Goal: Information Seeking & Learning: Find contact information

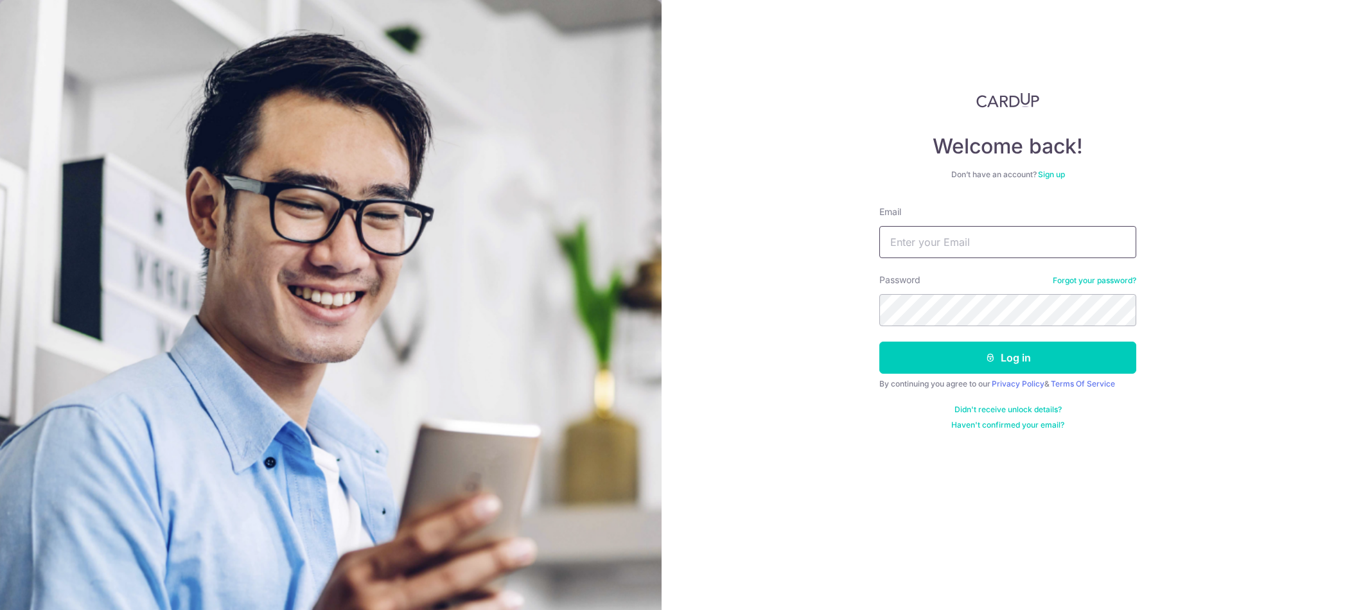
click at [998, 237] on input "Email" at bounding box center [1007, 242] width 257 height 32
type input "[EMAIL_ADDRESS][DOMAIN_NAME]"
click at [1007, 361] on button "Log in" at bounding box center [1007, 358] width 257 height 32
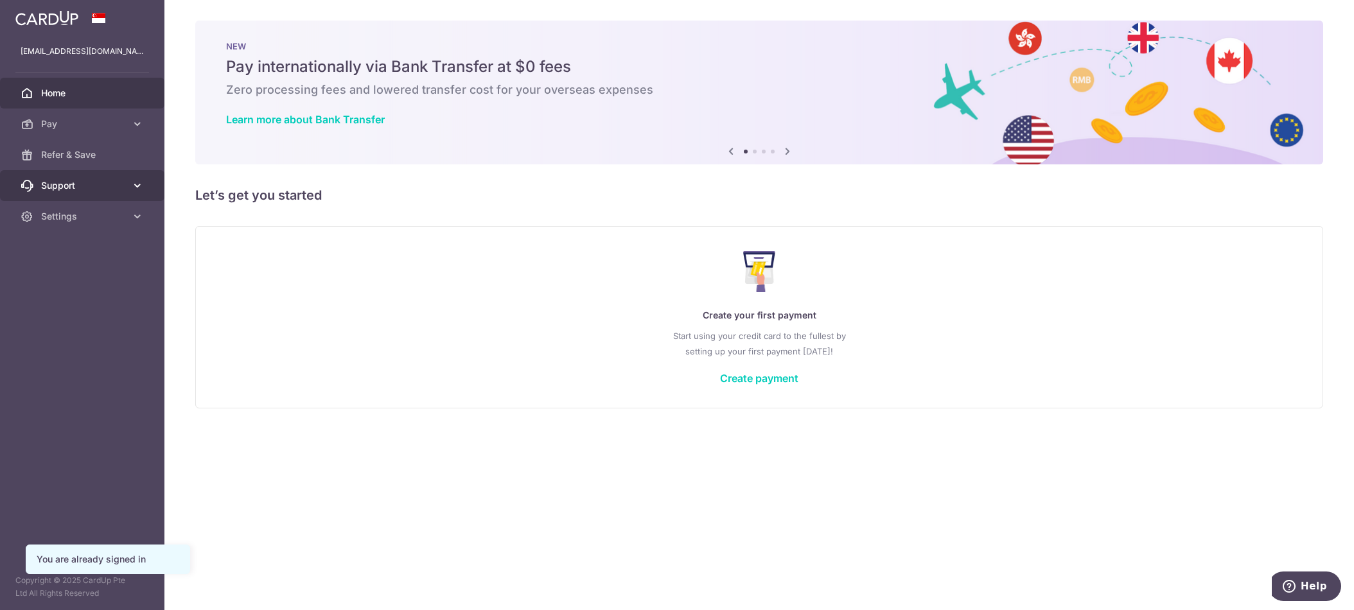
click at [60, 175] on link "Support" at bounding box center [82, 185] width 164 height 31
click at [67, 252] on span "Contact Us" at bounding box center [83, 247] width 85 height 13
